Goal: Task Accomplishment & Management: Manage account settings

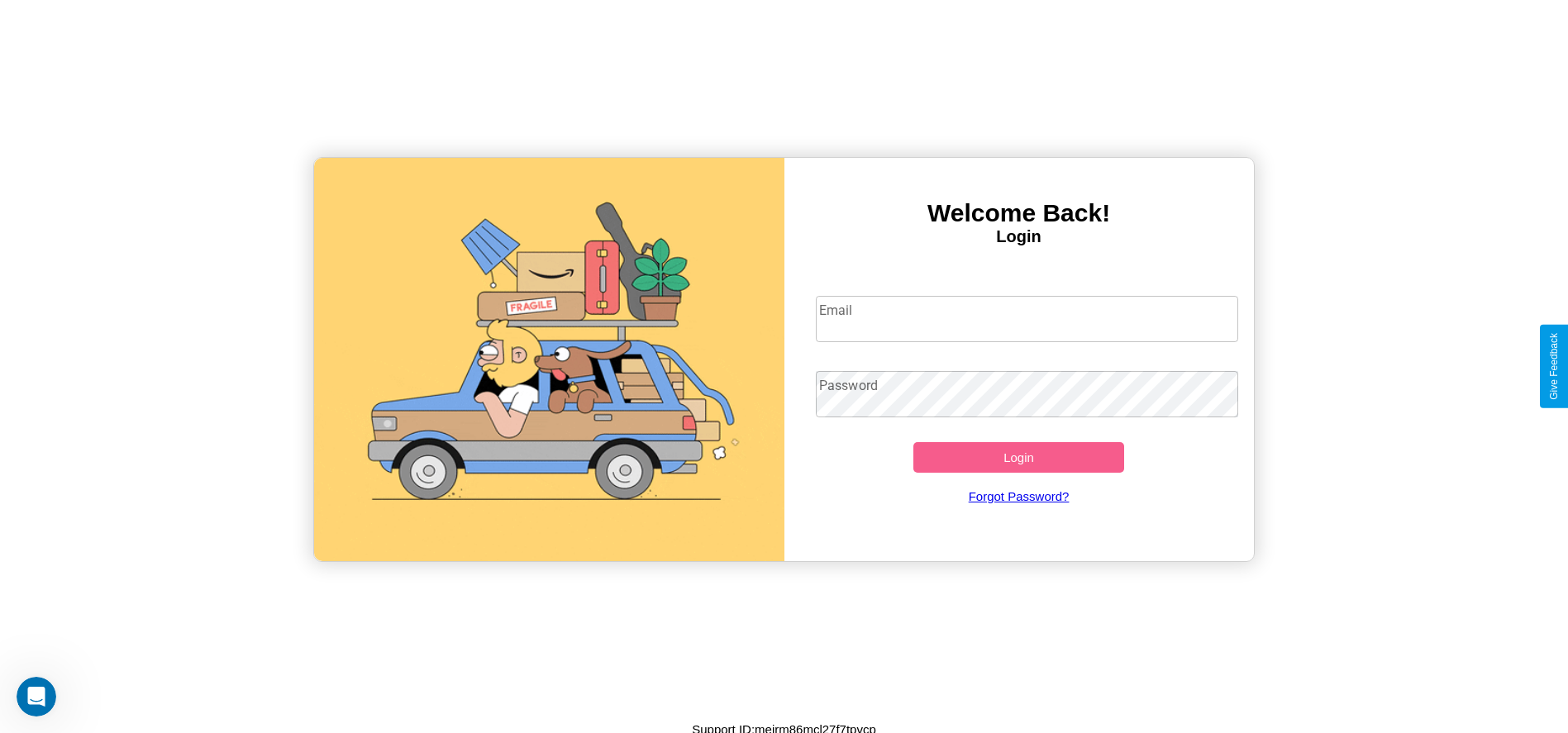
click at [1026, 318] on input "Email" at bounding box center [1026, 319] width 422 height 46
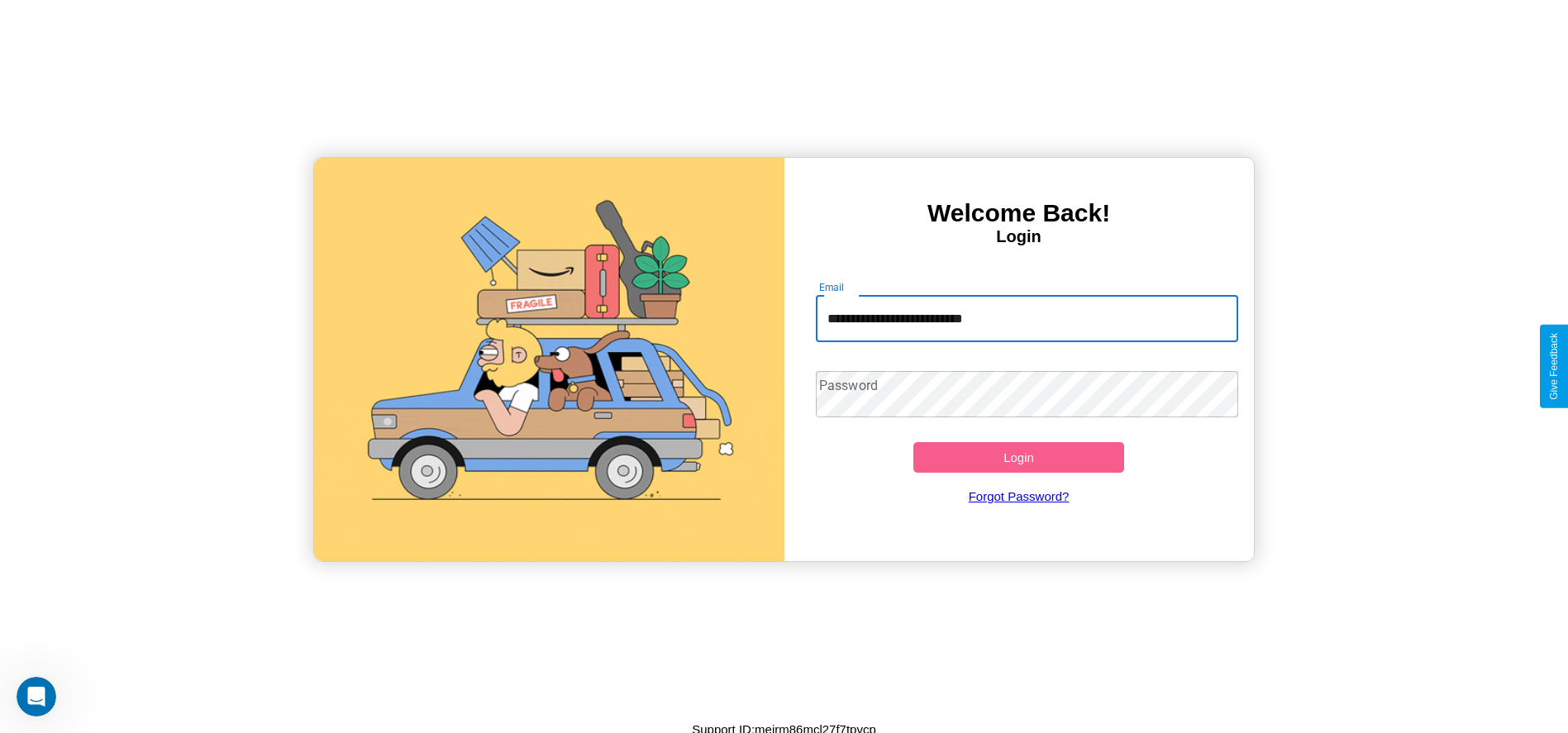
type input "**********"
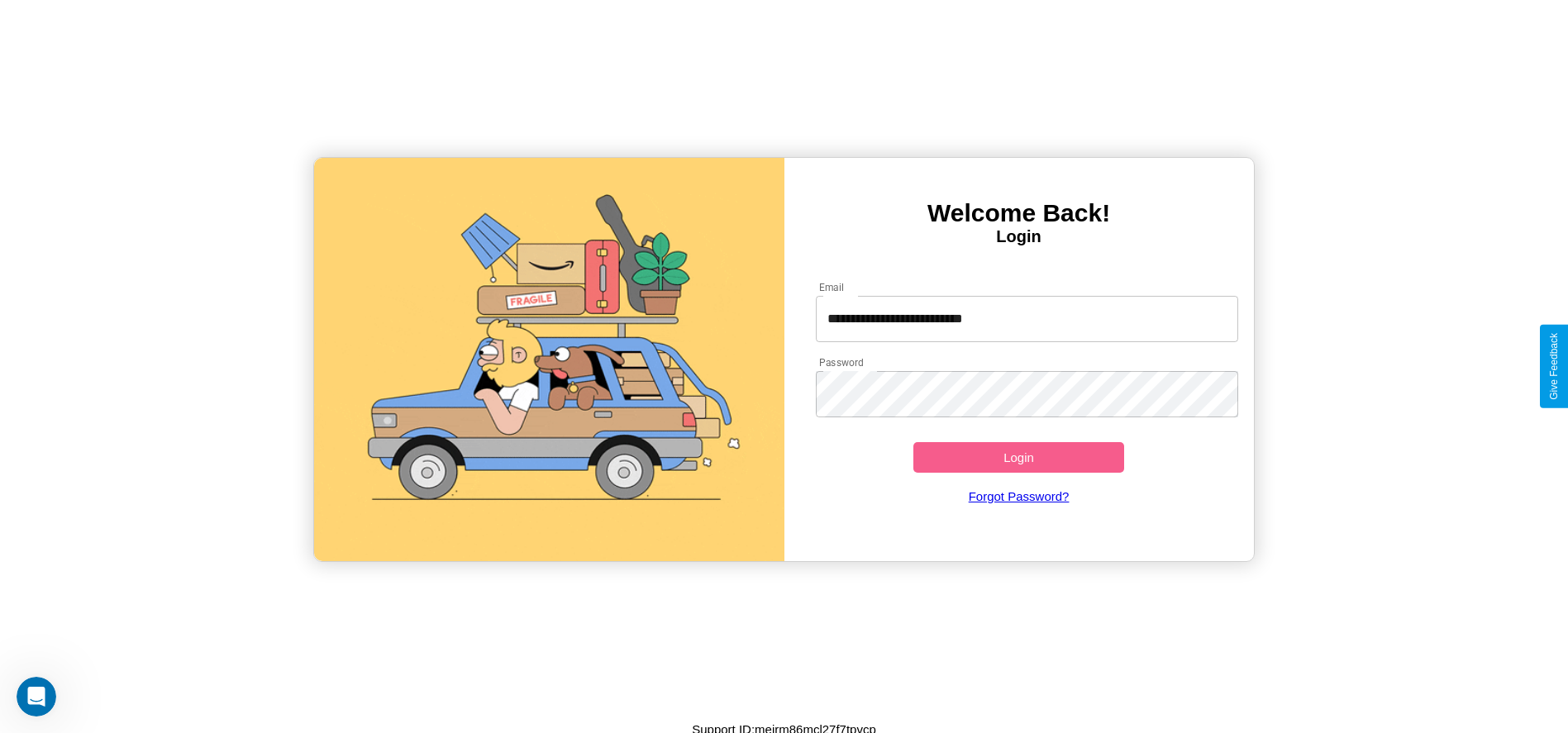
click at [1018, 456] on button "Login" at bounding box center [1019, 457] width 212 height 31
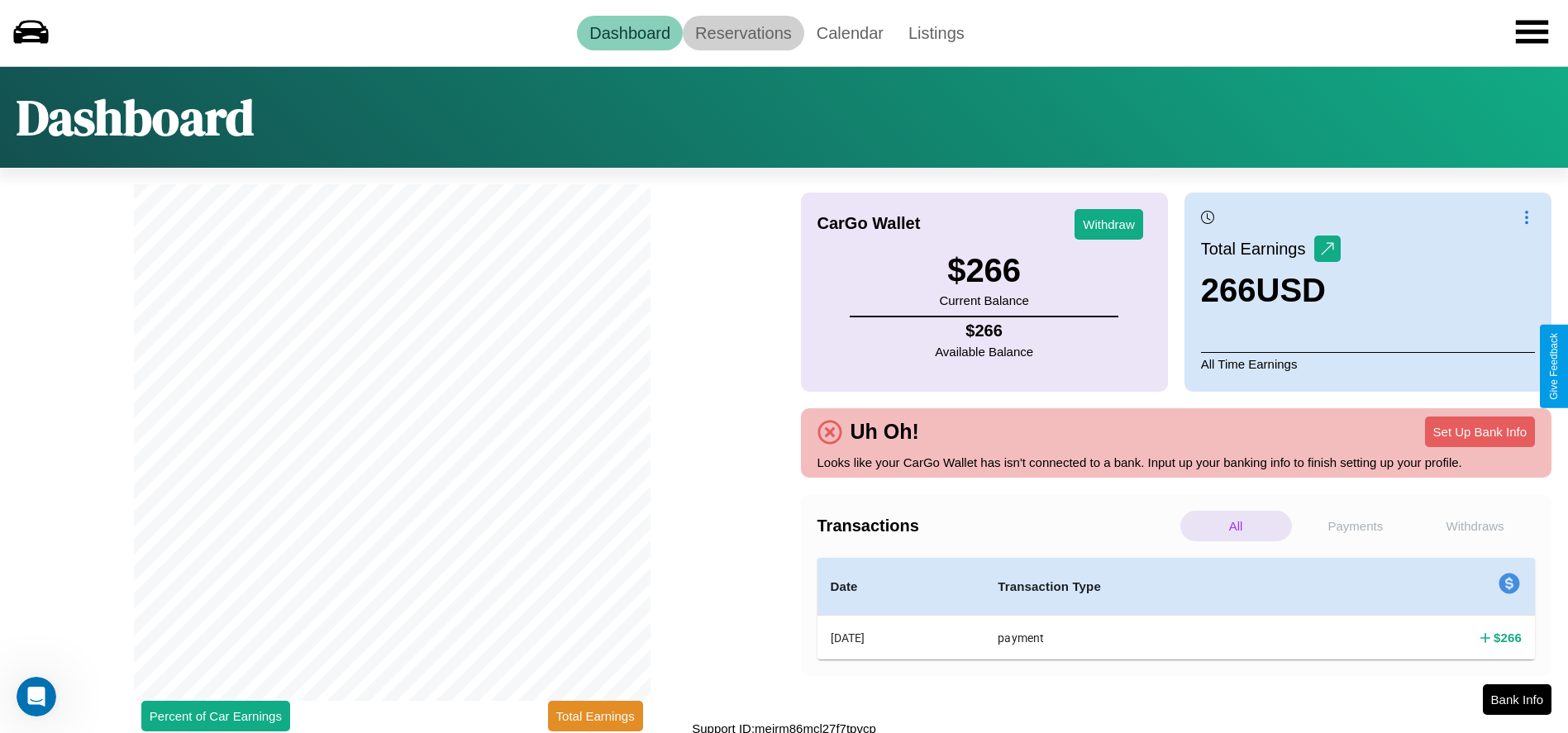
click at [743, 33] on link "Reservations" at bounding box center [743, 33] width 122 height 34
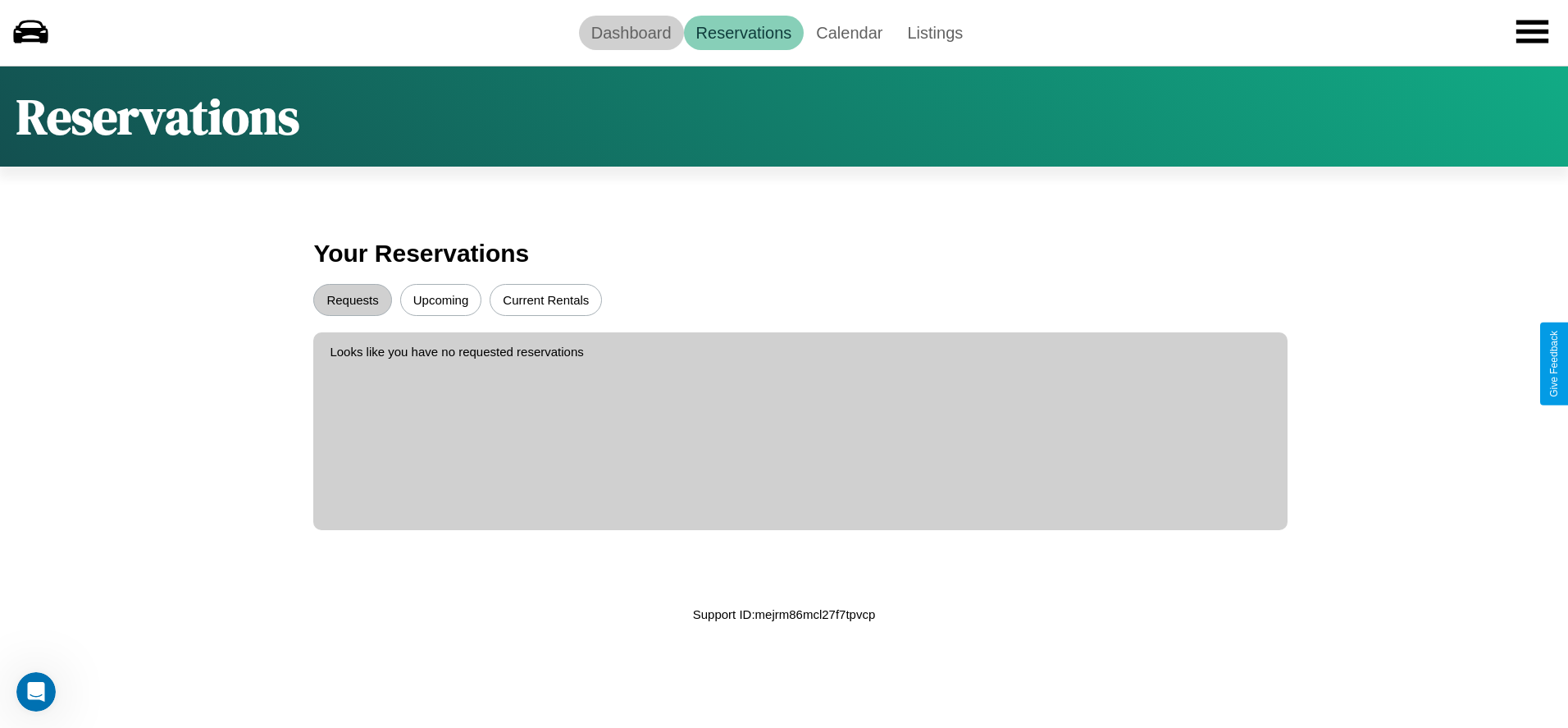
click at [631, 32] on link "Dashboard" at bounding box center [631, 32] width 105 height 34
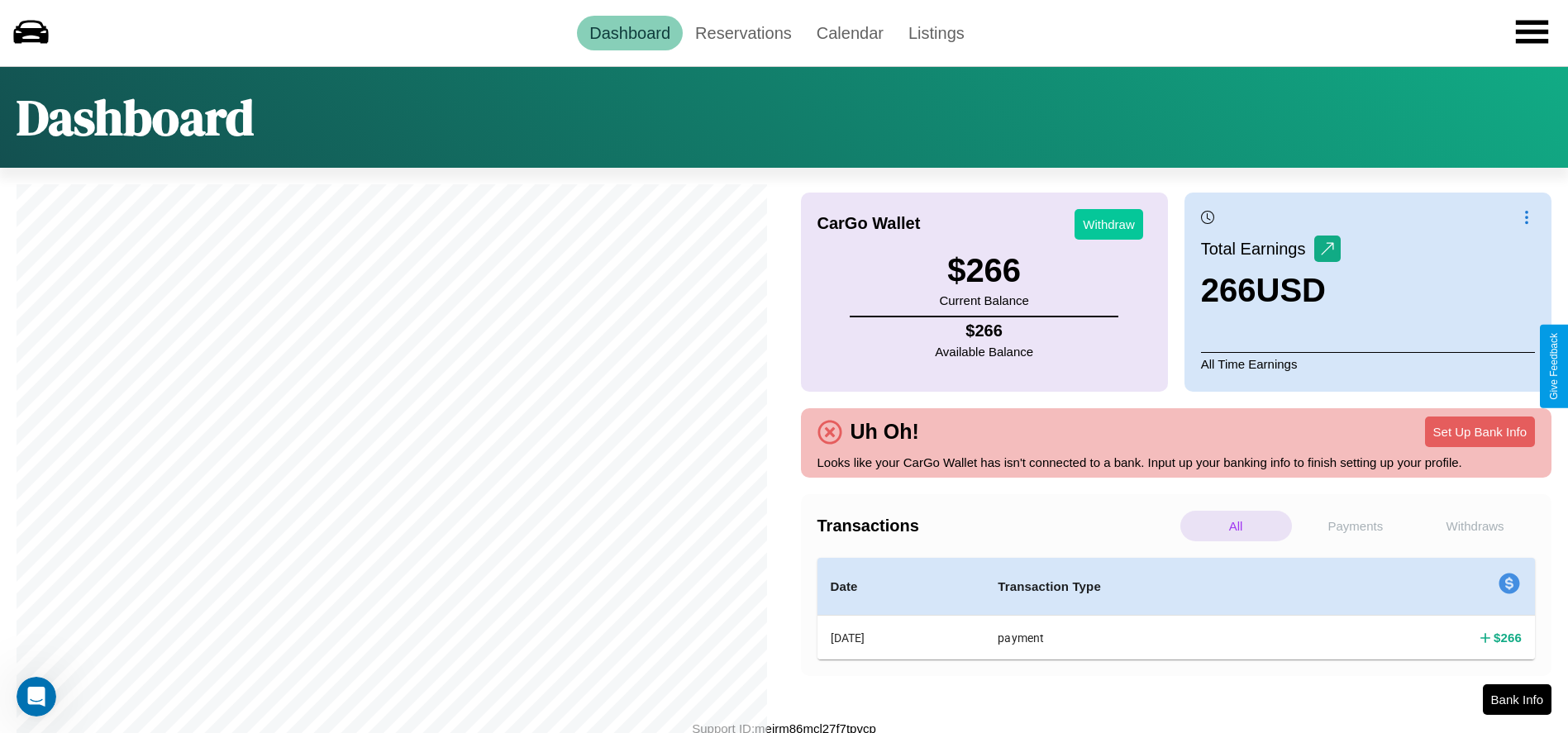
click at [1109, 224] on button "Withdraw" at bounding box center [1109, 224] width 69 height 31
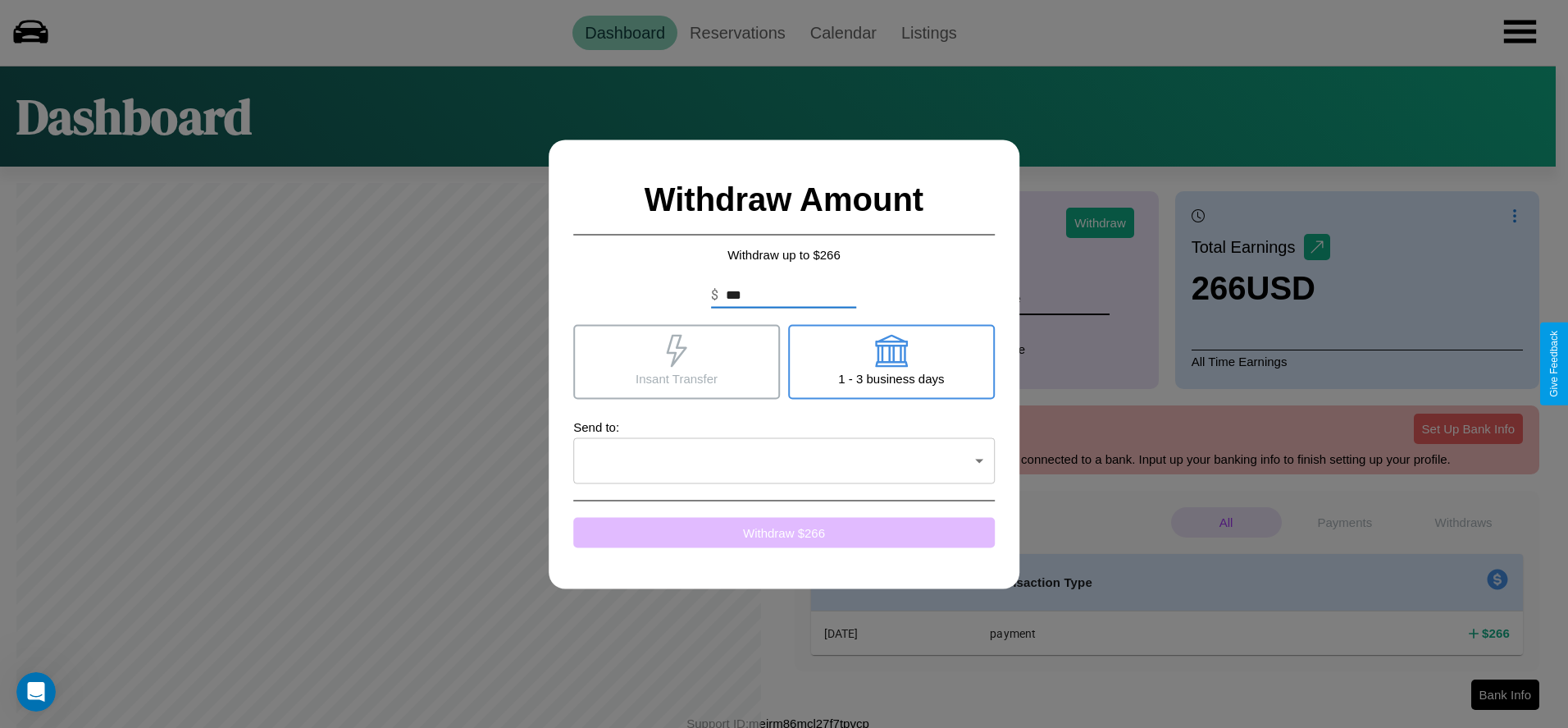
click at [784, 531] on button "Withdraw $ 266" at bounding box center [784, 532] width 422 height 30
